Goal: Find specific page/section: Find specific page/section

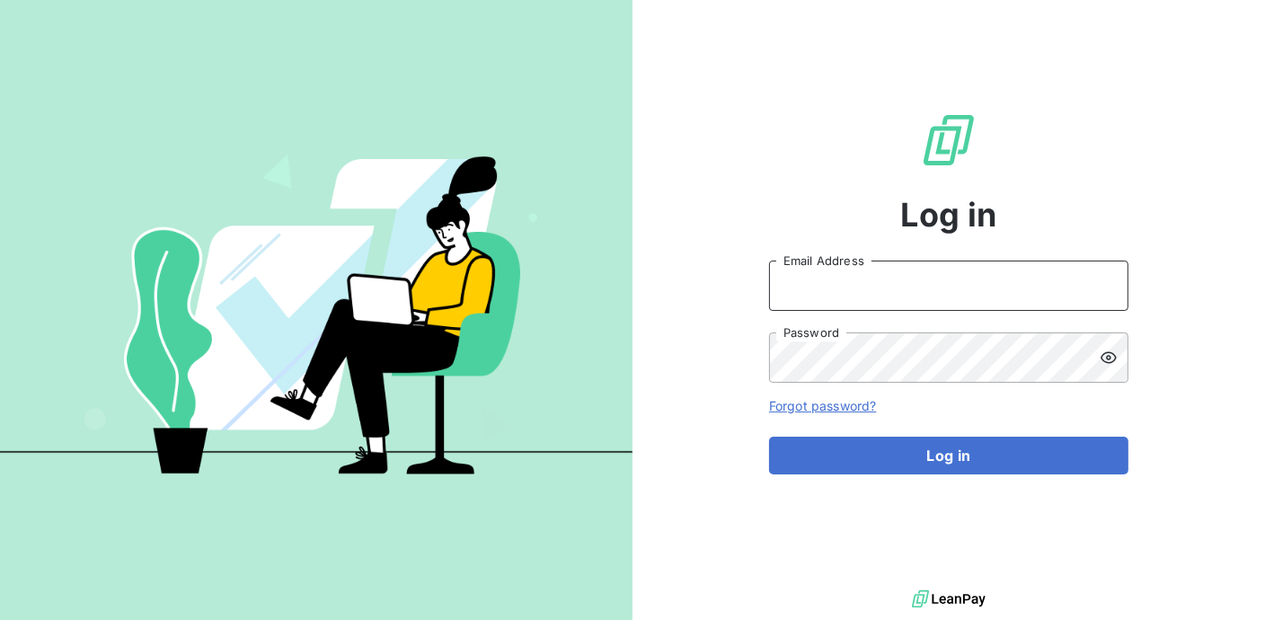
type input "[PERSON_NAME][EMAIL_ADDRESS][DOMAIN_NAME]"
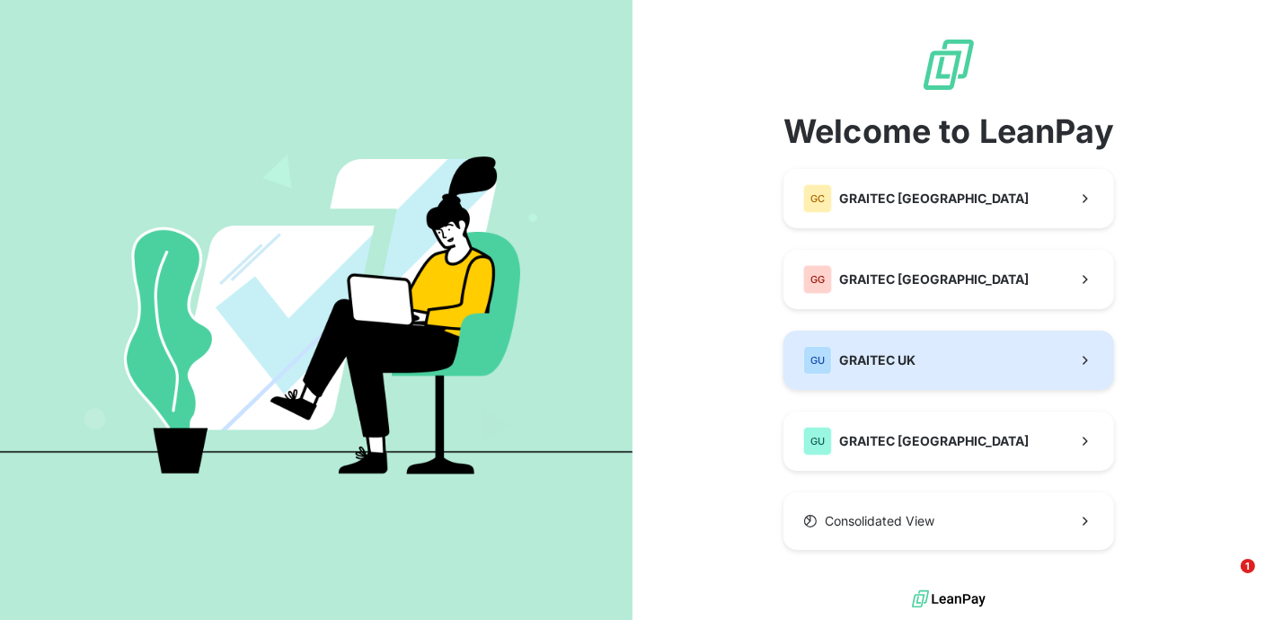
click at [864, 366] on span "GRAITEC UK" at bounding box center [877, 360] width 76 height 18
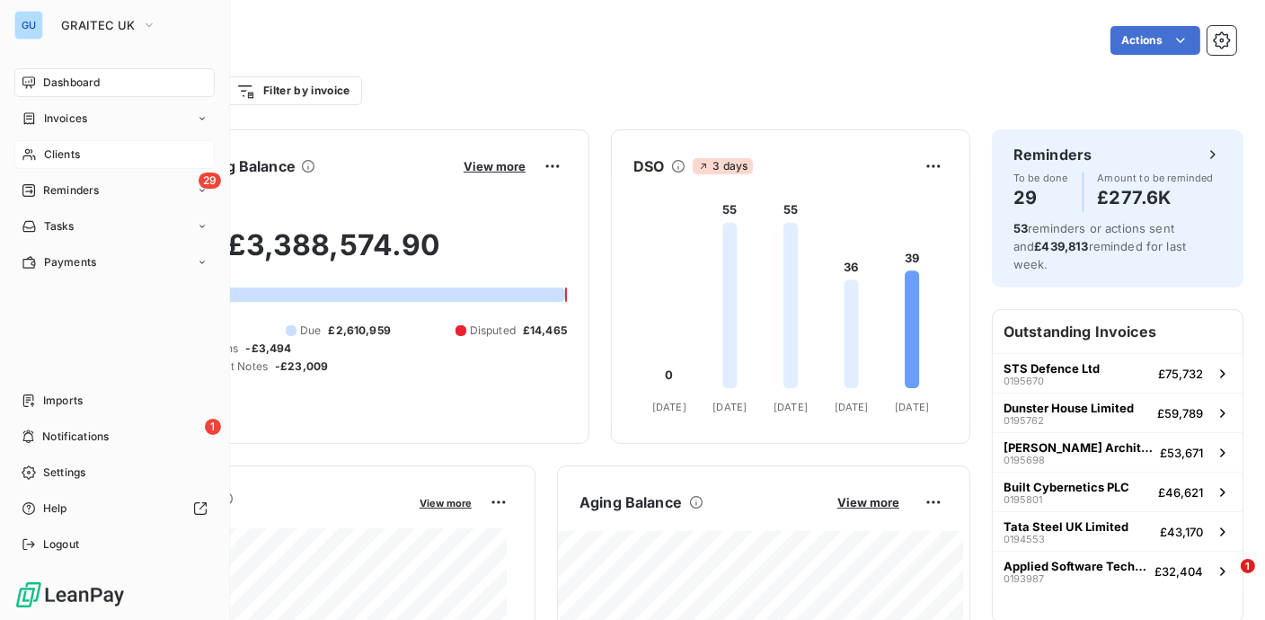
click at [68, 149] on span "Clients" at bounding box center [62, 154] width 36 height 16
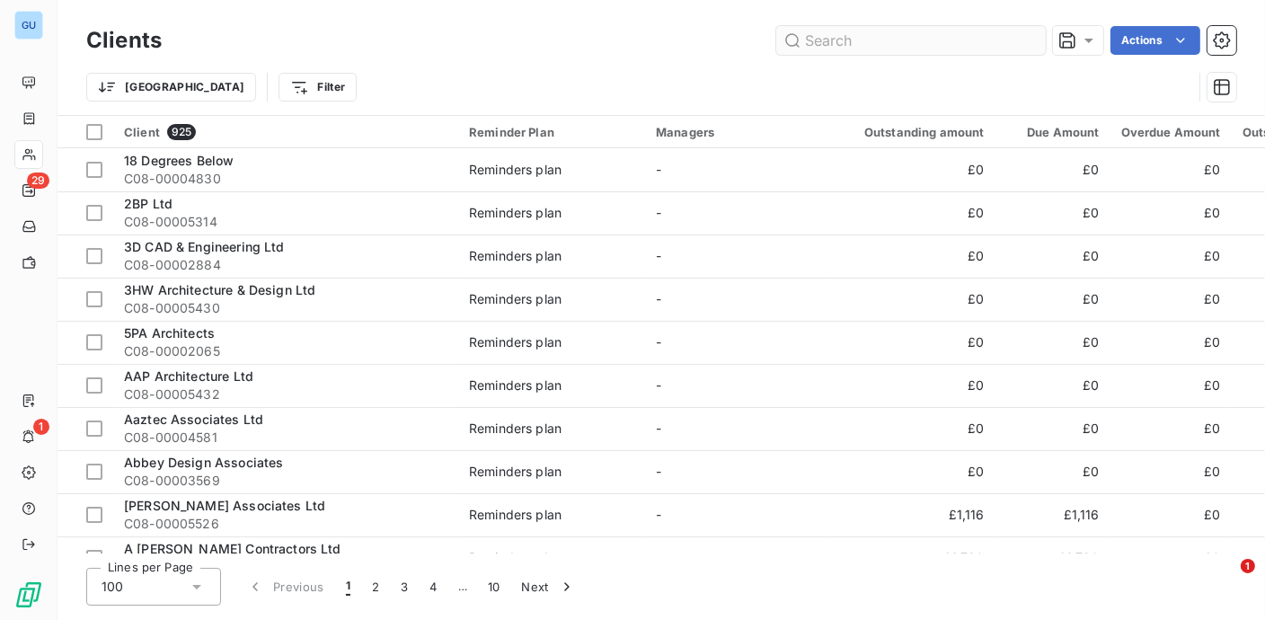
click at [830, 47] on input "text" at bounding box center [912, 40] width 270 height 29
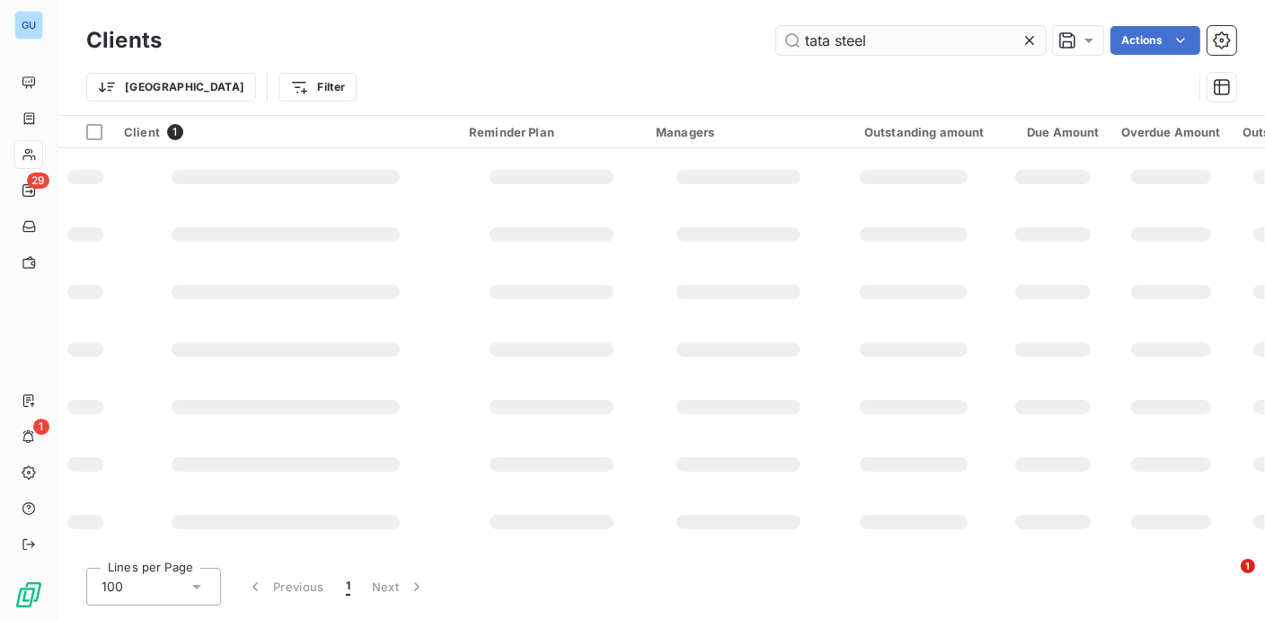
type input "tata steel"
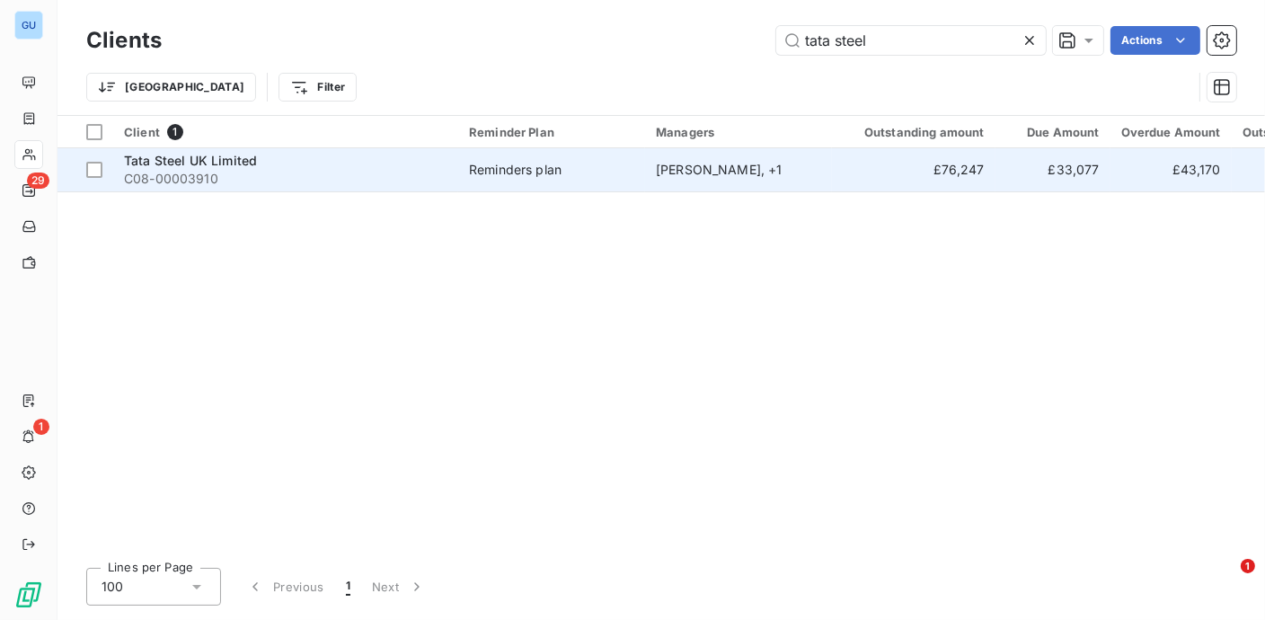
click at [197, 164] on span "Tata Steel UK Limited" at bounding box center [190, 160] width 133 height 15
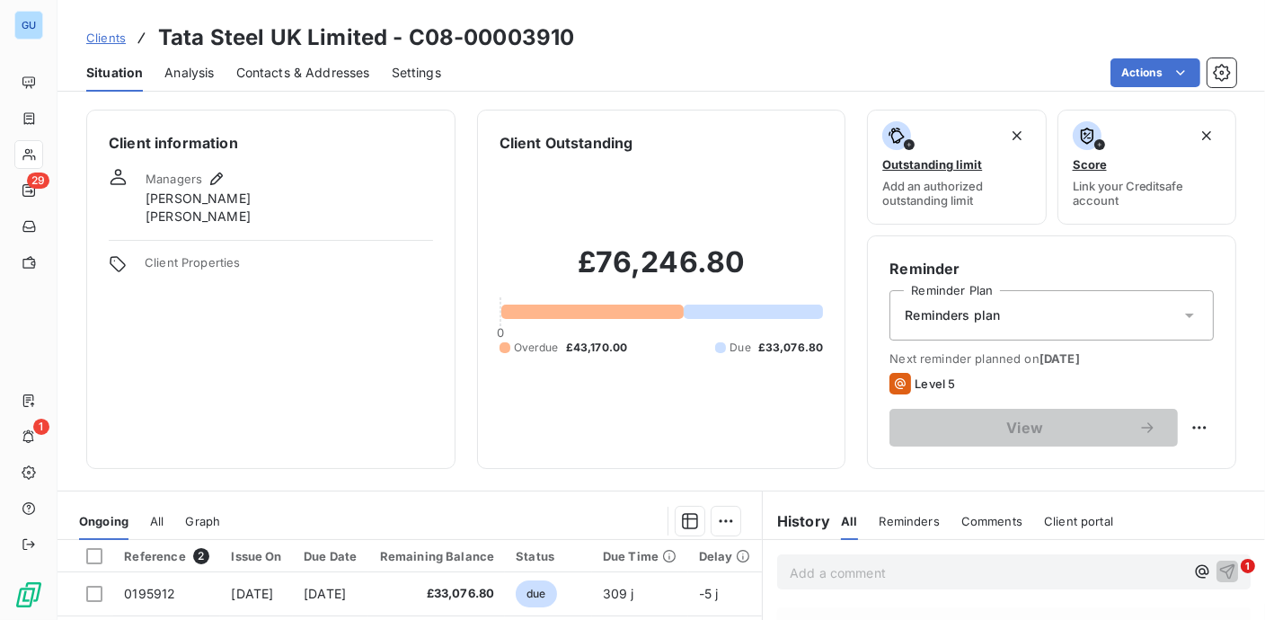
click at [283, 76] on span "Contacts & Addresses" at bounding box center [303, 73] width 134 height 18
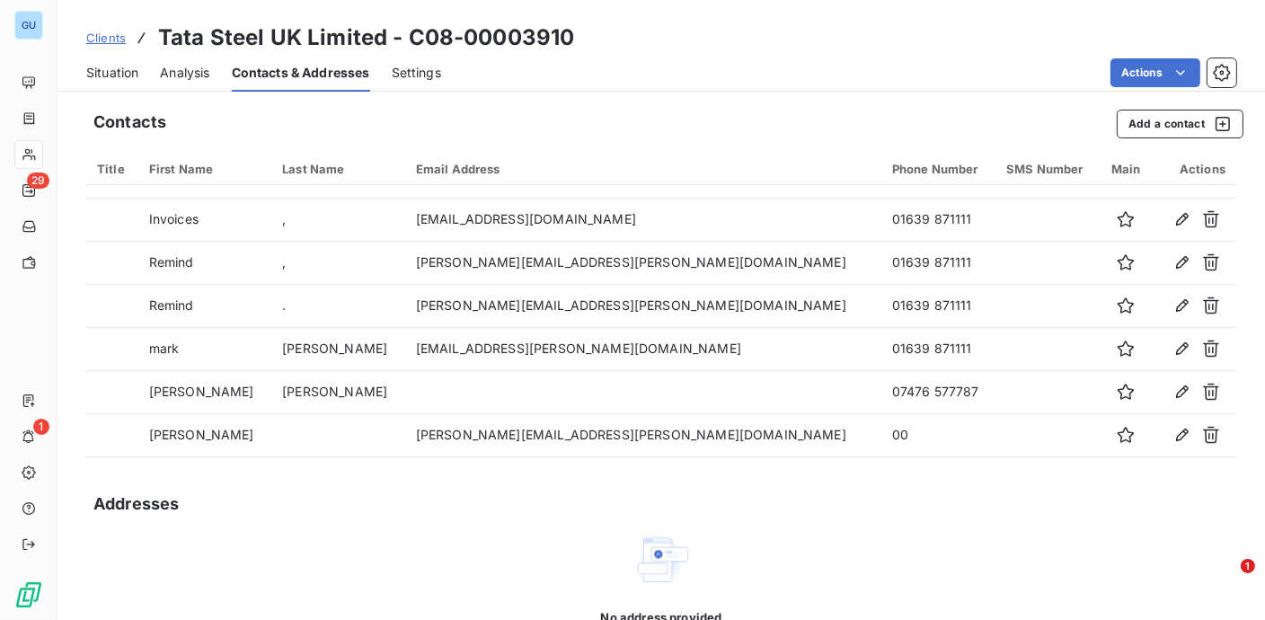
scroll to position [135, 0]
